Goal: Information Seeking & Learning: Learn about a topic

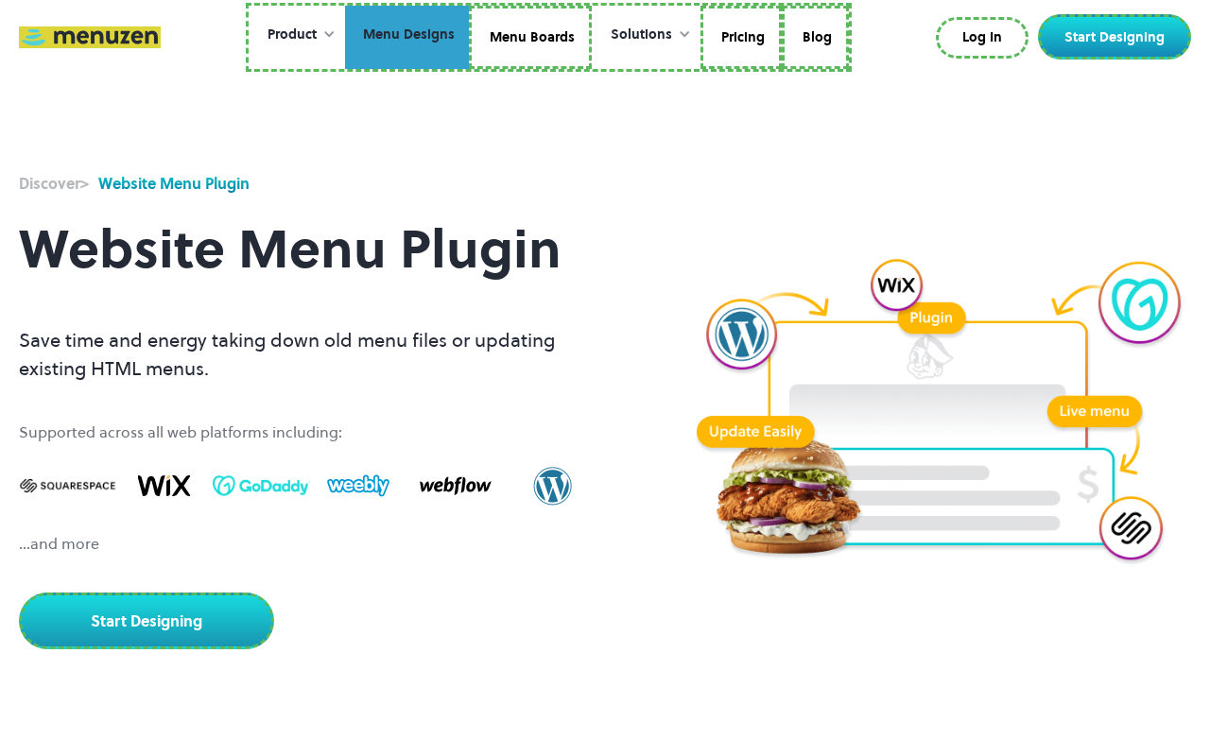
click at [408, 37] on link "Menu Designs" at bounding box center [407, 38] width 124 height 64
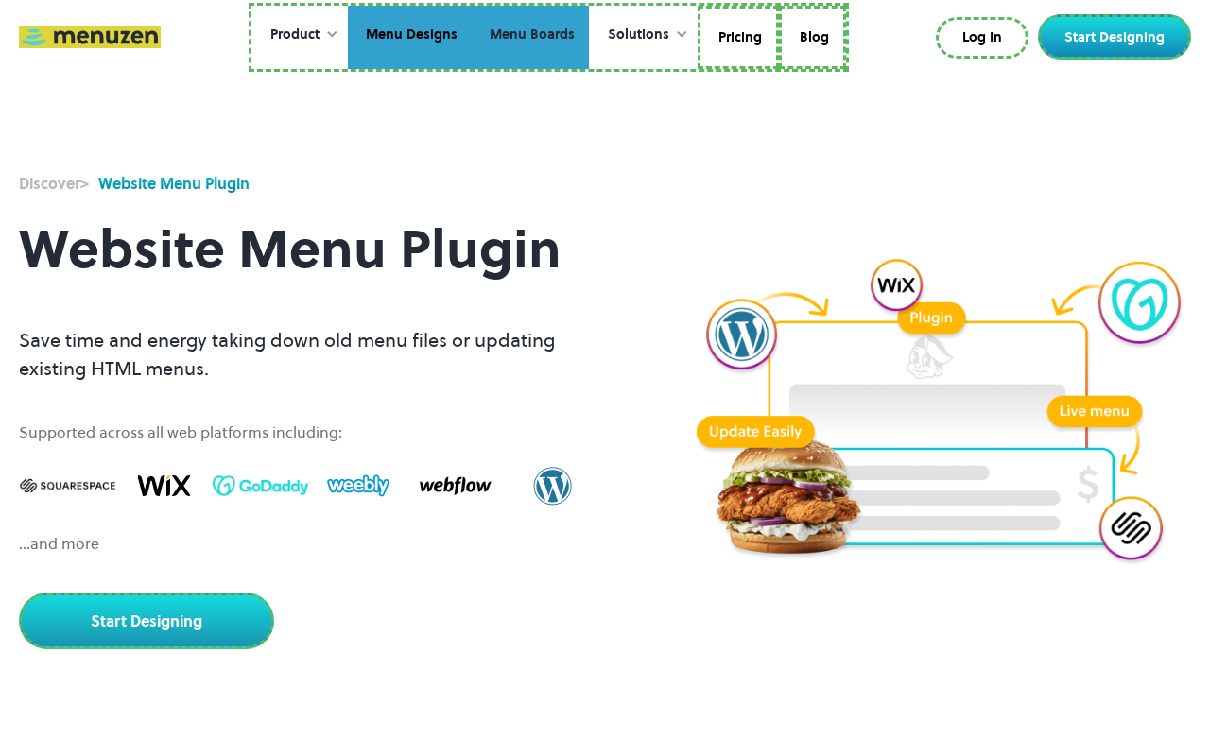
click at [530, 37] on link "Menu Boards" at bounding box center [530, 38] width 117 height 64
click at [737, 37] on link "Pricing" at bounding box center [739, 38] width 76 height 64
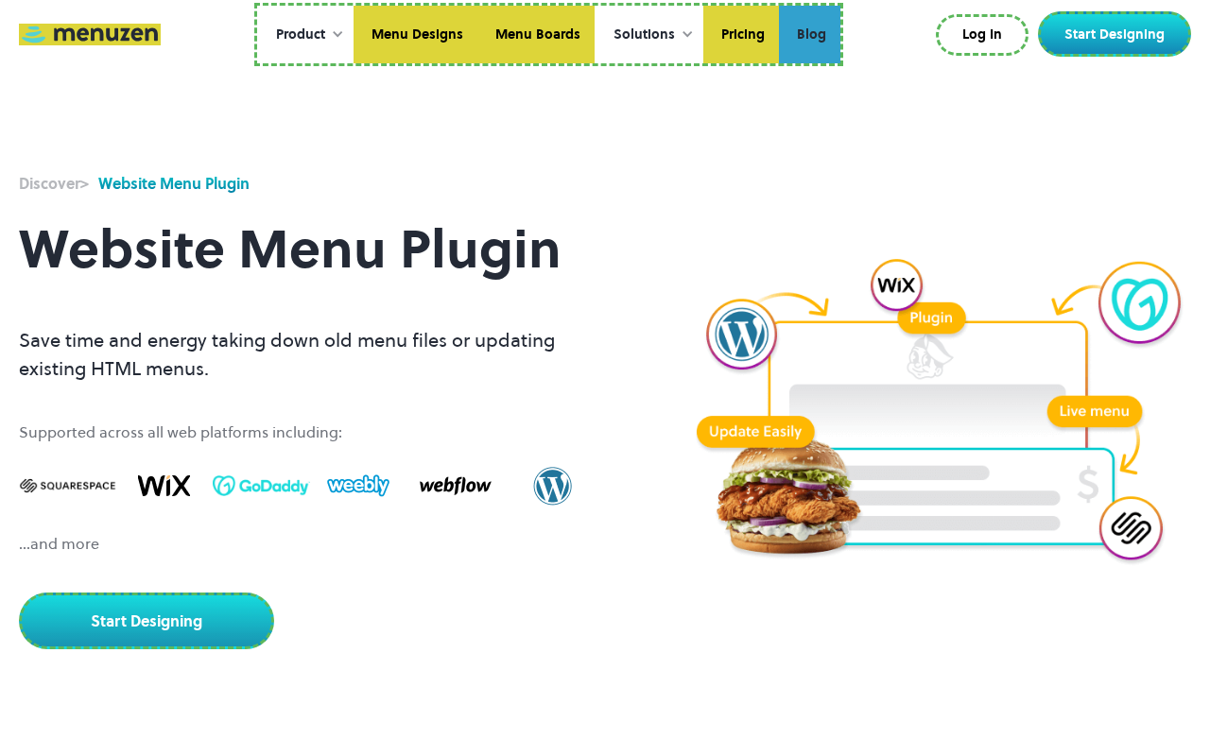
click at [809, 34] on link "Blog" at bounding box center [809, 35] width 61 height 59
